Goal: Task Accomplishment & Management: Manage account settings

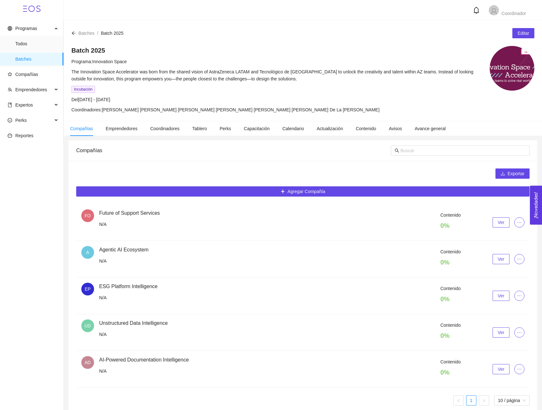
scroll to position [8, 0]
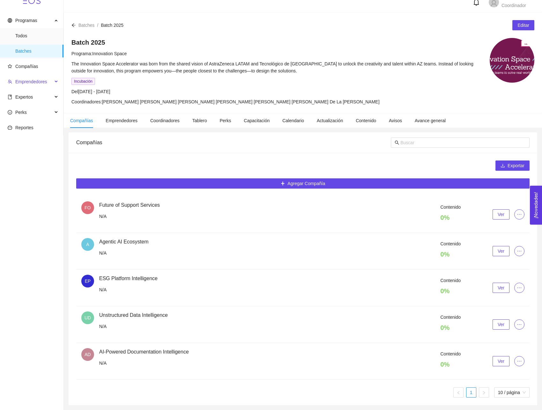
click at [36, 78] on span "Emprendedores" at bounding box center [30, 81] width 45 height 13
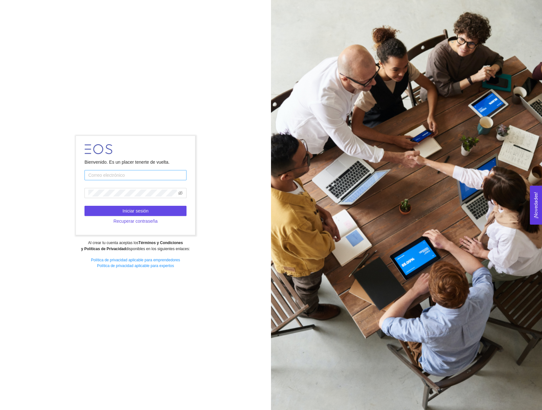
click at [128, 176] on input "text" at bounding box center [136, 175] width 102 height 10
type input "[PERSON_NAME][EMAIL_ADDRESS][DOMAIN_NAME]"
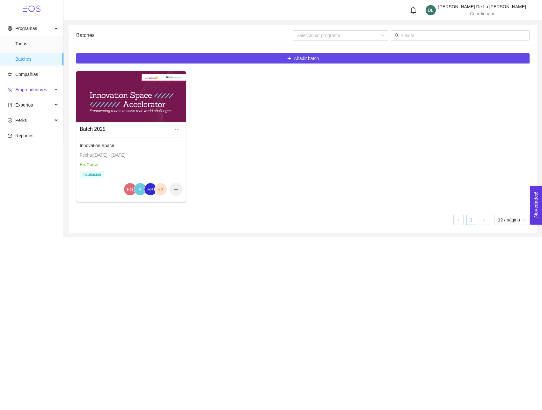
click at [34, 90] on span "Emprendedores" at bounding box center [31, 89] width 32 height 5
